Goal: Find specific page/section

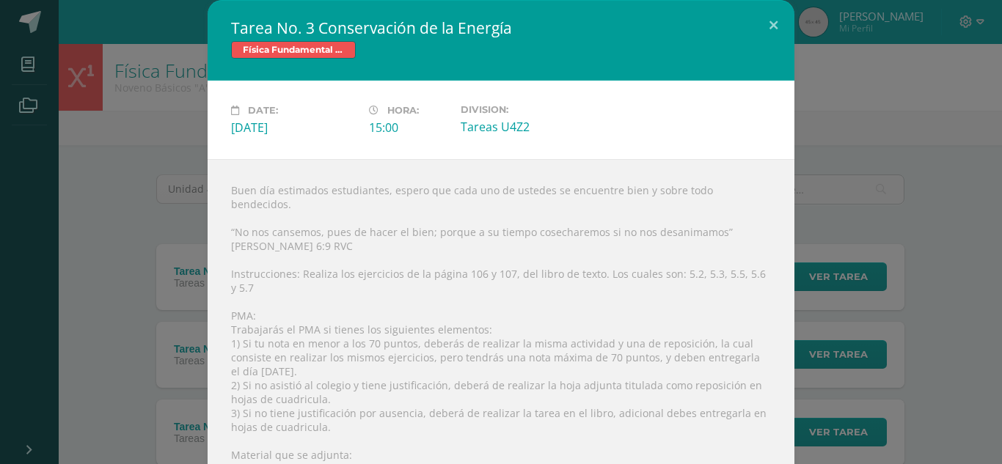
click at [127, 118] on div "Tarea No. 3 Conservación de la Energía Física Fundamental Bas III Date: [DATE] …" at bounding box center [501, 277] width 991 height 554
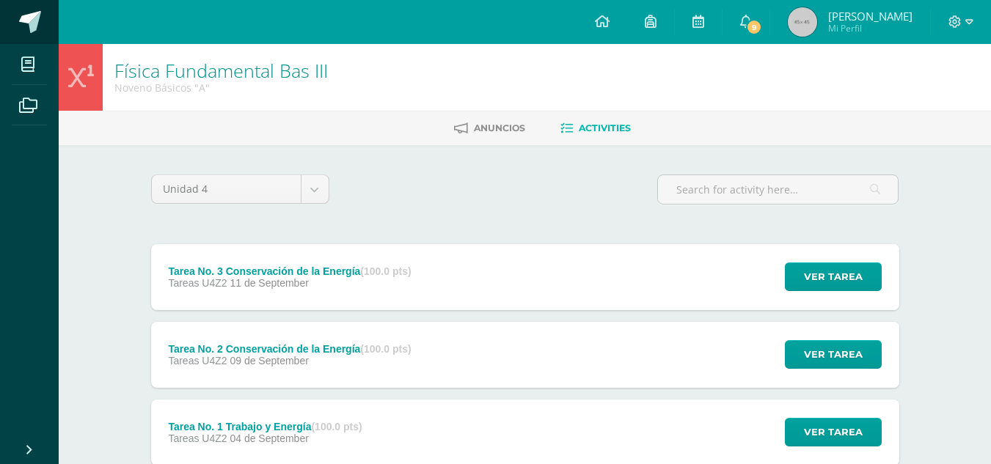
click at [37, 9] on link at bounding box center [29, 22] width 59 height 44
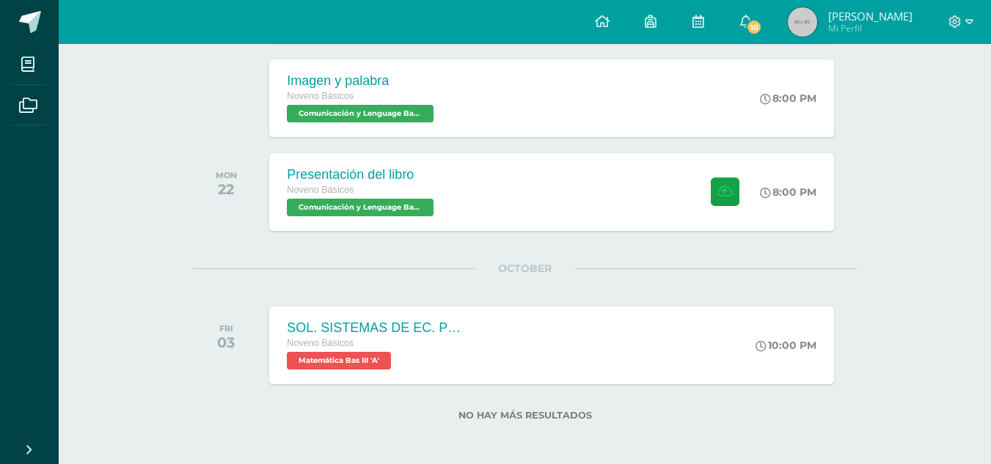
scroll to position [704, 0]
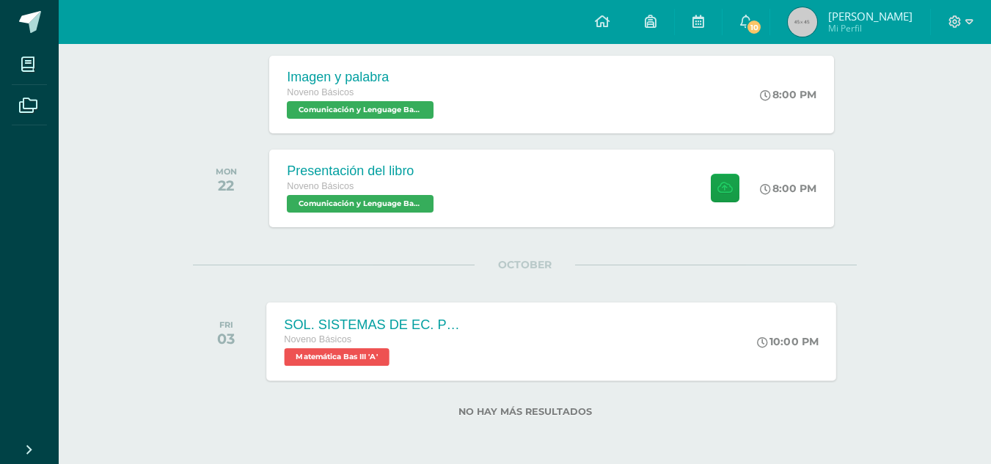
click at [514, 362] on div "SOL. SISTEMAS DE EC. POR EL MÉTODO DE MATRÍZ AUMENTADA. Noveno Básicos Matemáti…" at bounding box center [552, 341] width 570 height 79
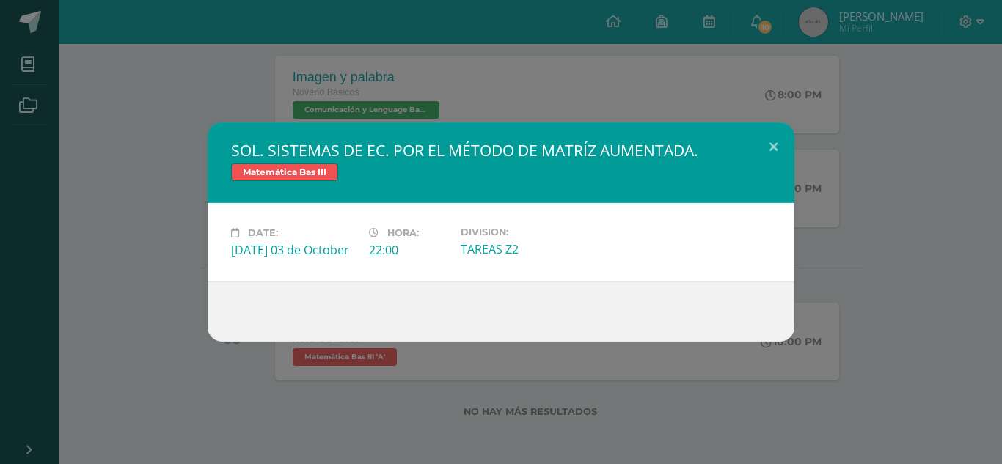
click at [892, 169] on div "SOL. SISTEMAS DE EC. POR EL MÉTODO DE MATRÍZ AUMENTADA. Matemática Bas III Date…" at bounding box center [501, 232] width 991 height 219
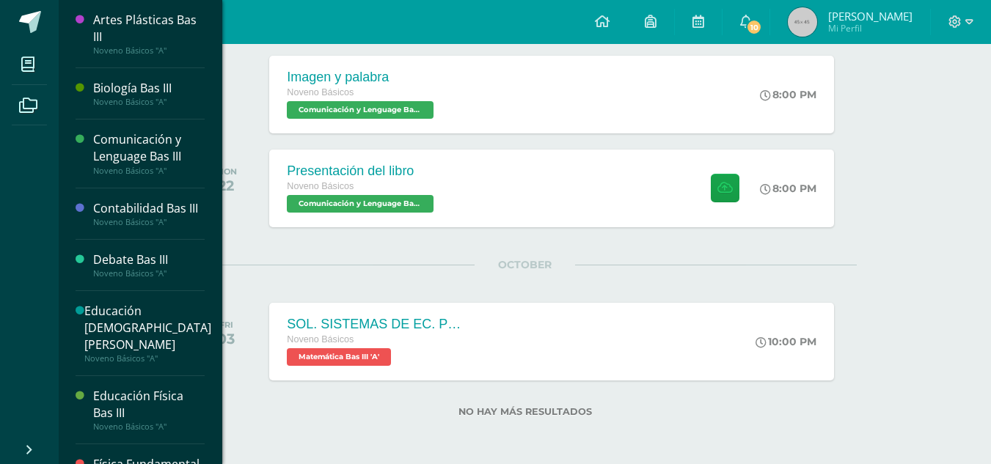
scroll to position [406, 0]
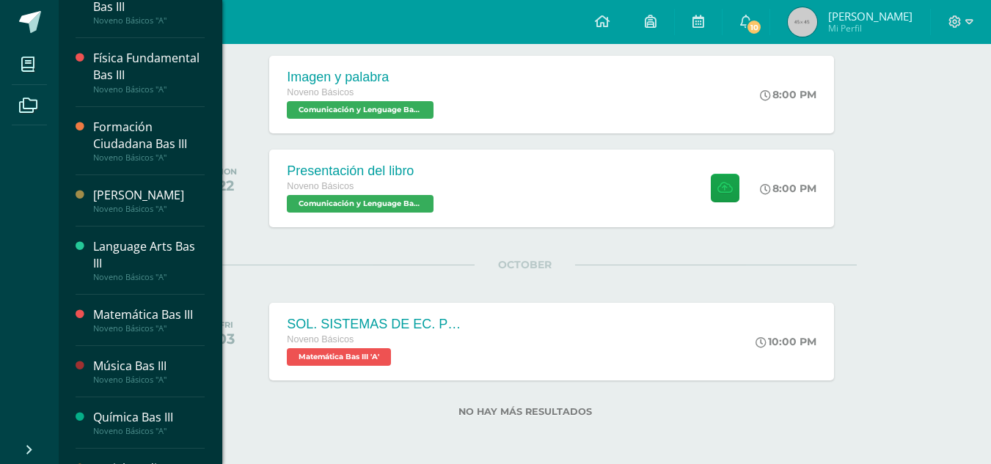
click at [185, 334] on div "Noveno Básicos "A"" at bounding box center [149, 329] width 112 height 10
